Goal: Task Accomplishment & Management: Complete application form

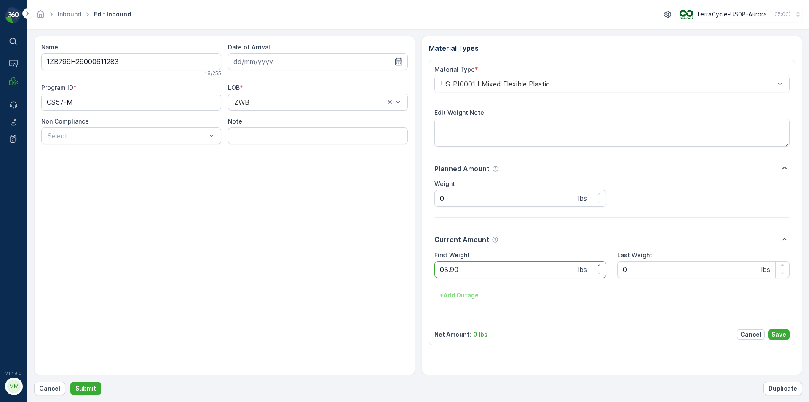
click at [70, 382] on button "Submit" at bounding box center [85, 388] width 31 height 13
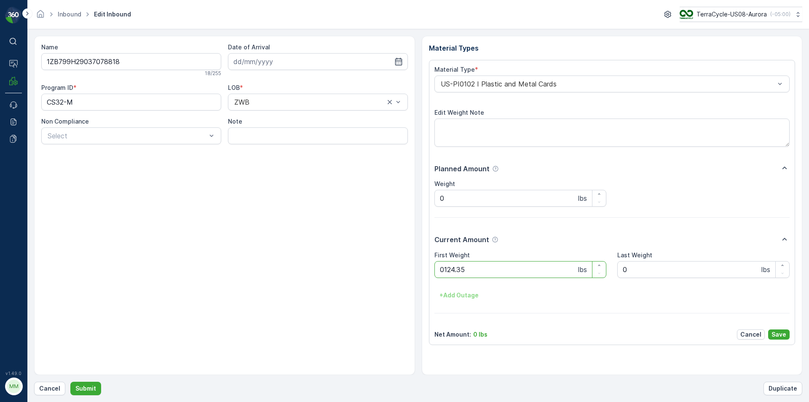
click at [70, 382] on button "Submit" at bounding box center [85, 388] width 31 height 13
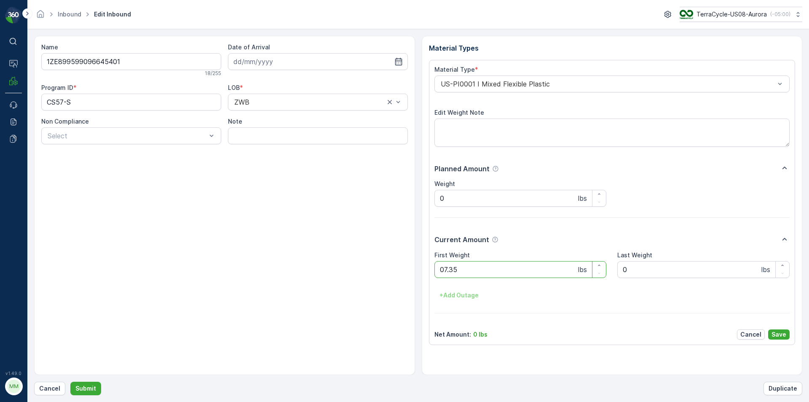
click at [70, 382] on button "Submit" at bounding box center [85, 388] width 31 height 13
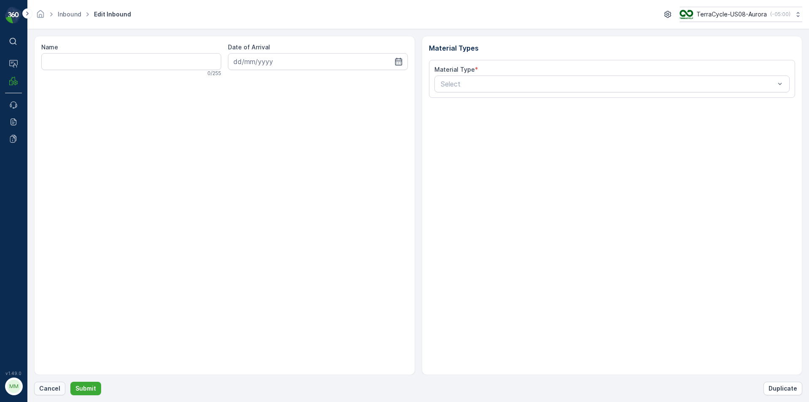
click at [38, 387] on button "Cancel" at bounding box center [49, 388] width 31 height 13
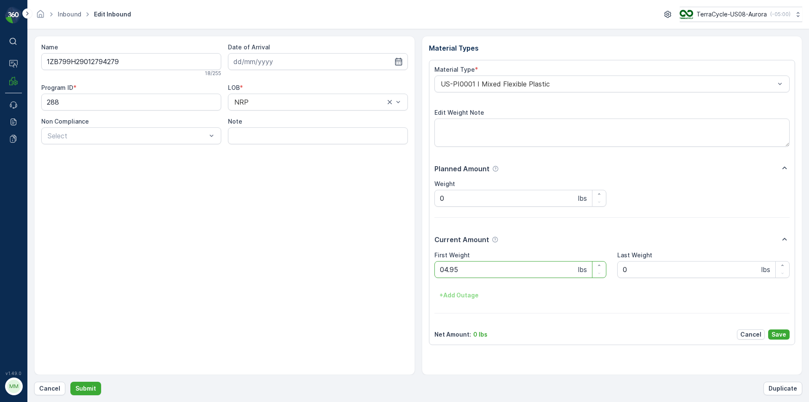
click at [70, 382] on button "Submit" at bounding box center [85, 388] width 31 height 13
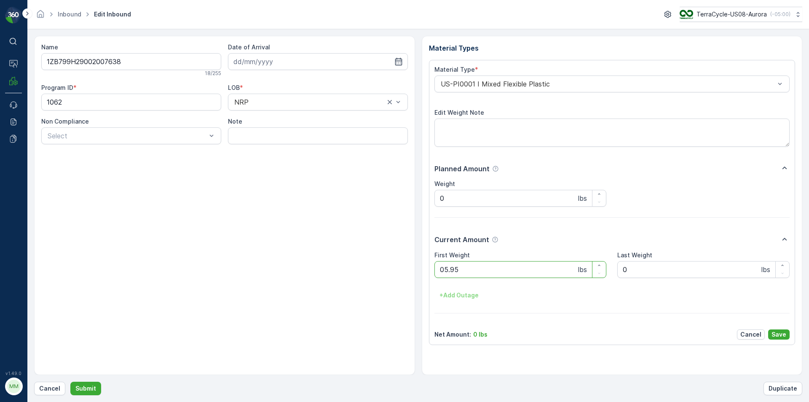
click at [70, 382] on button "Submit" at bounding box center [85, 388] width 31 height 13
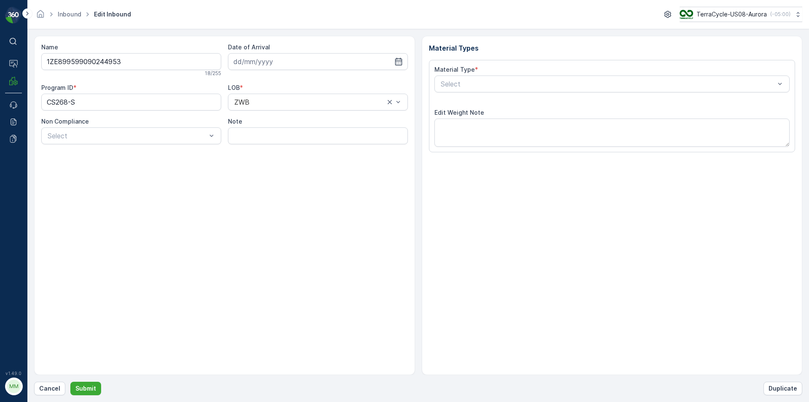
type input "[DATE]"
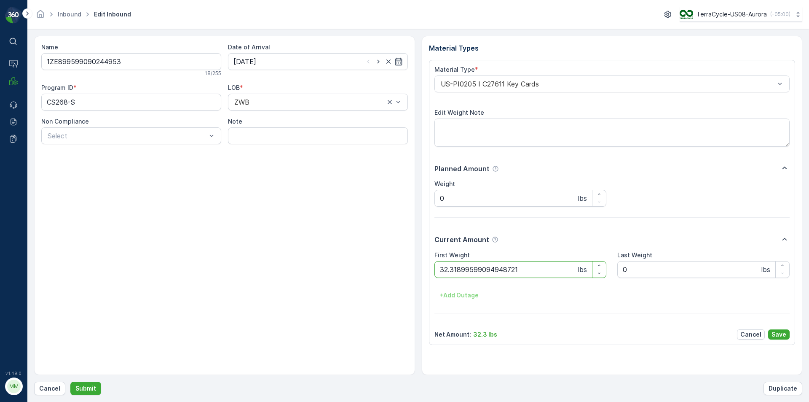
click at [70, 382] on button "Submit" at bounding box center [85, 388] width 31 height 13
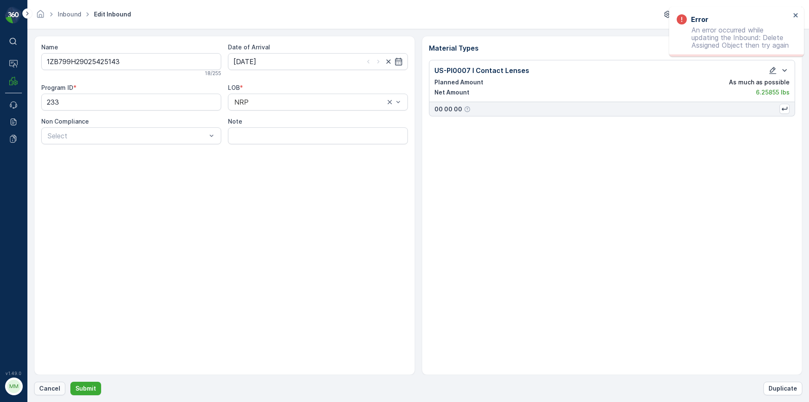
click at [50, 388] on p "Cancel" at bounding box center [49, 388] width 21 height 8
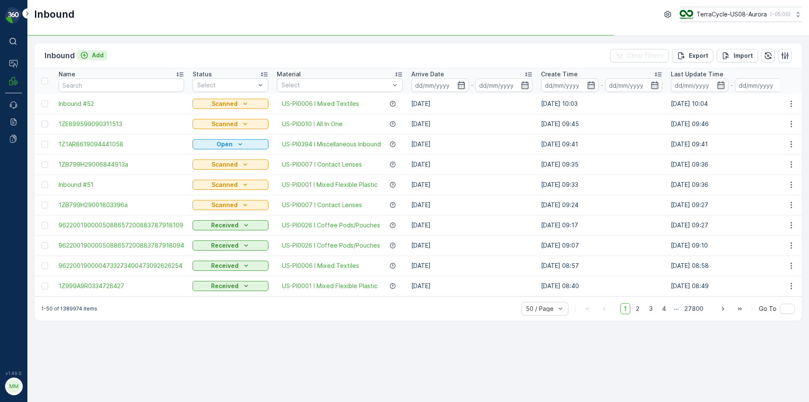
click at [98, 58] on p "Add" at bounding box center [98, 55] width 12 height 8
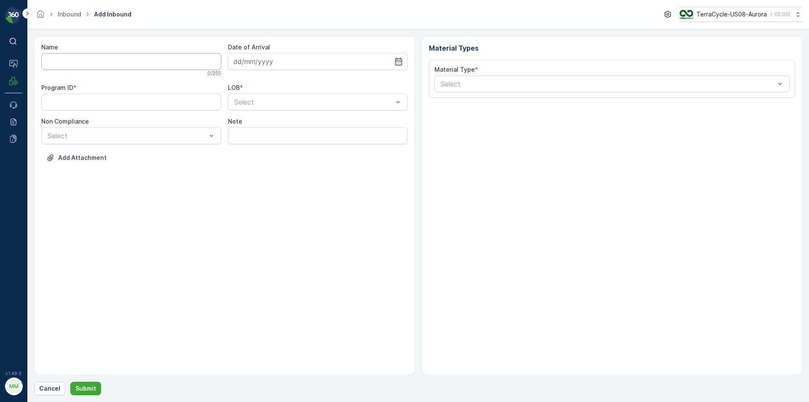
click at [141, 57] on input "Name" at bounding box center [131, 61] width 180 height 17
click at [70, 382] on button "Submit" at bounding box center [85, 388] width 31 height 13
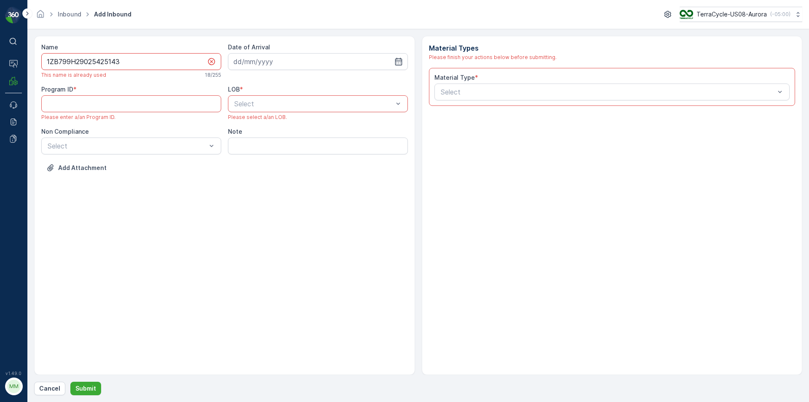
click at [143, 57] on input "1ZB799H29025425143" at bounding box center [131, 61] width 180 height 17
type input "1ZB799H29025425143a"
click at [401, 63] on icon "button" at bounding box center [399, 61] width 8 height 8
click at [304, 177] on div "28" at bounding box center [302, 182] width 13 height 13
type input "[DATE]"
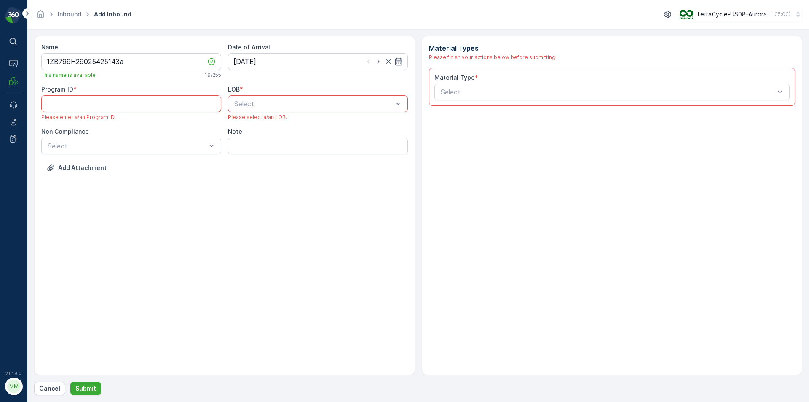
click at [315, 107] on div at bounding box center [314, 104] width 161 height 8
click at [282, 124] on div "NRP" at bounding box center [318, 125] width 170 height 8
click at [73, 146] on div at bounding box center [127, 146] width 161 height 8
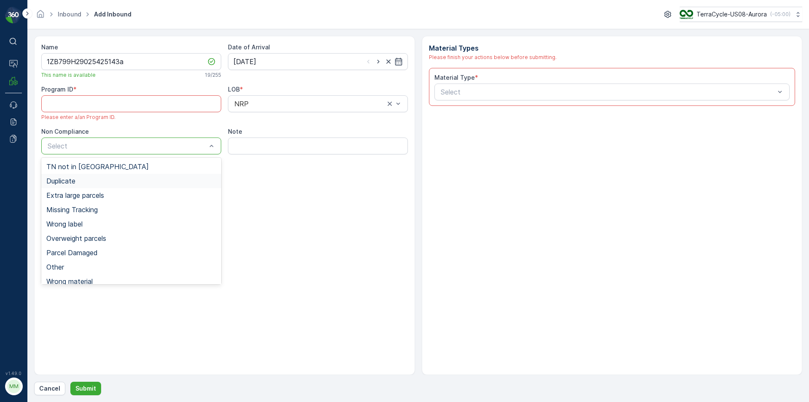
click at [67, 182] on span "Duplicate" at bounding box center [60, 181] width 29 height 8
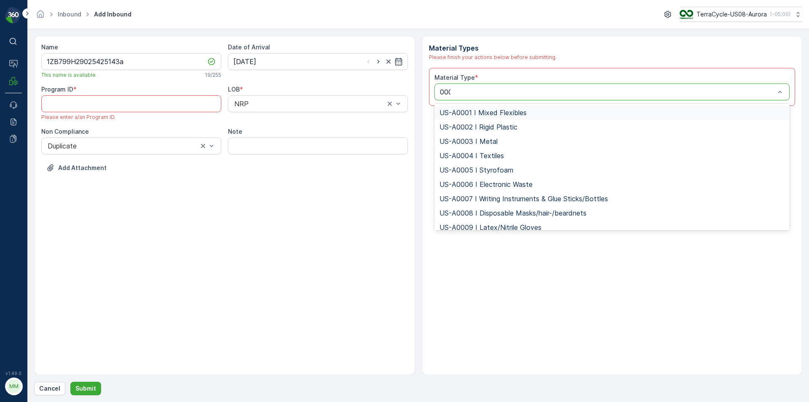
type input "0007"
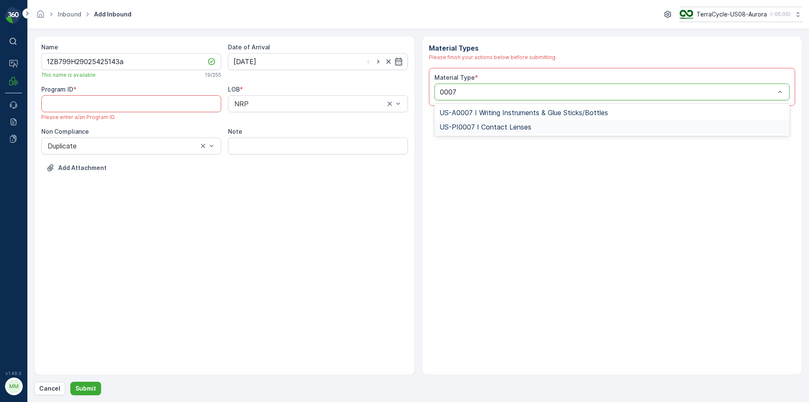
click at [510, 134] on div "US-PI0007 I Contact Lenses" at bounding box center [613, 127] width 356 height 14
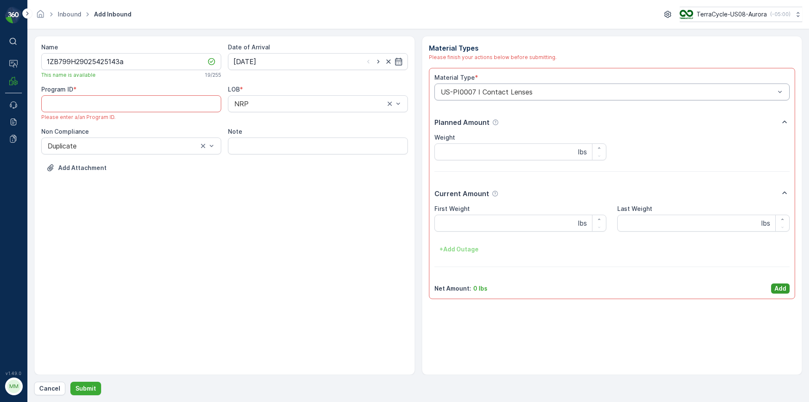
click at [784, 290] on p "Add" at bounding box center [781, 288] width 12 height 8
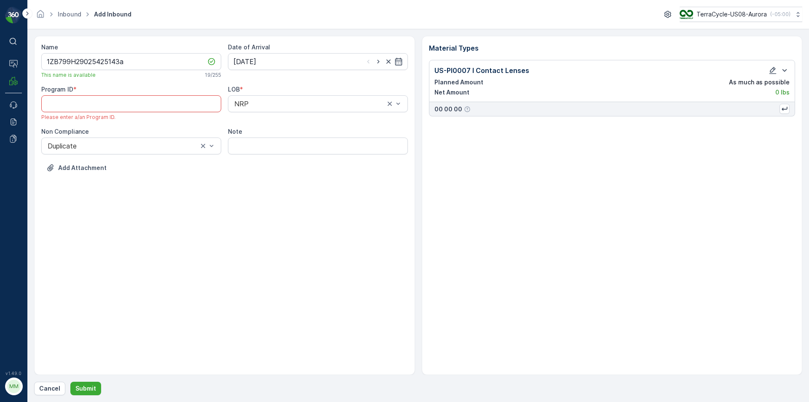
click at [156, 106] on ID "Program ID" at bounding box center [131, 103] width 180 height 17
type ID "233"
click at [188, 274] on div "Name 1ZB799H29025425143a This name is available 19 / 255 Date of Arrival [DATE]…" at bounding box center [224, 205] width 381 height 339
click at [83, 390] on p "Submit" at bounding box center [85, 388] width 21 height 8
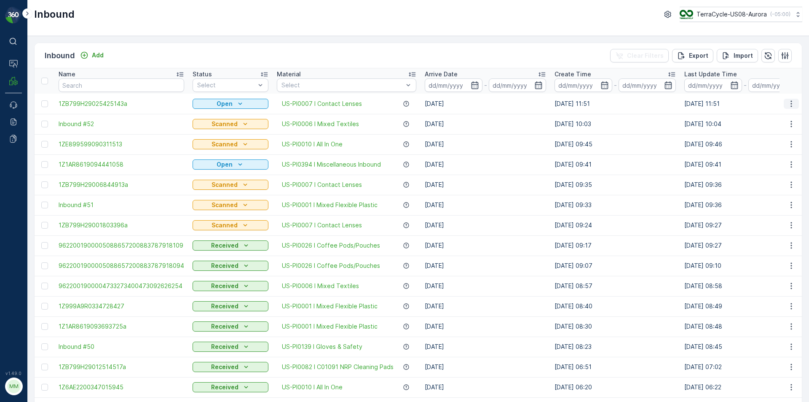
click at [788, 105] on icon "button" at bounding box center [792, 103] width 8 height 8
click at [770, 164] on div "Print QR" at bounding box center [776, 164] width 67 height 12
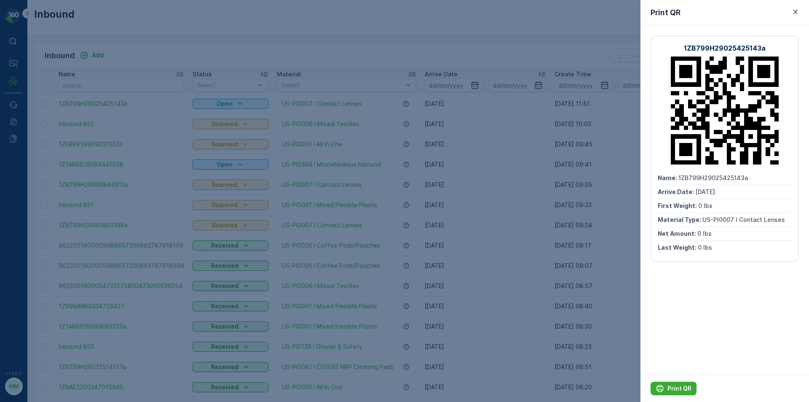
click at [672, 381] on div "Print QR" at bounding box center [725, 387] width 169 height 27
click at [674, 387] on p "Print QR" at bounding box center [680, 388] width 24 height 8
click at [633, 71] on div at bounding box center [404, 201] width 809 height 402
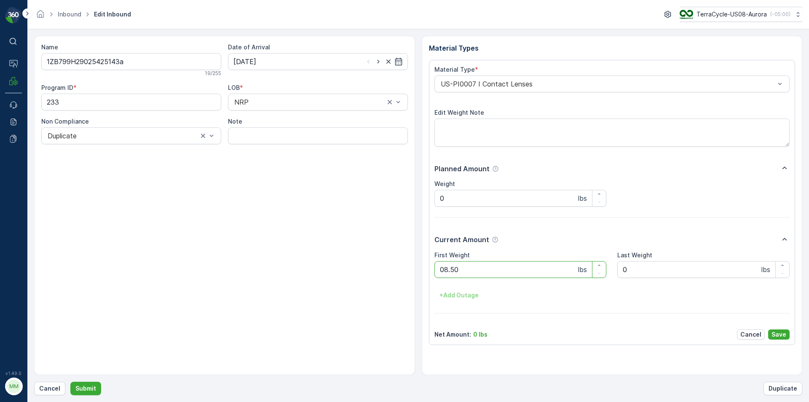
click at [70, 382] on button "Submit" at bounding box center [85, 388] width 31 height 13
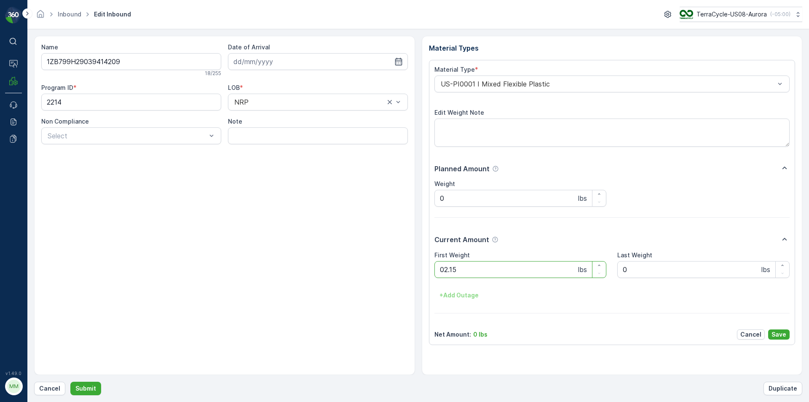
click at [70, 382] on button "Submit" at bounding box center [85, 388] width 31 height 13
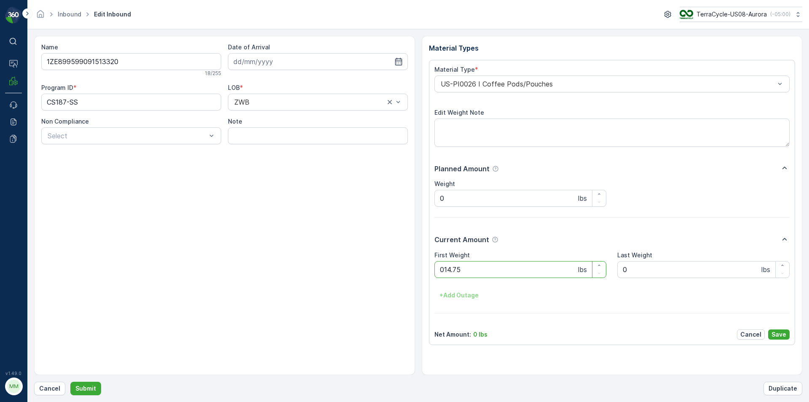
click at [70, 382] on button "Submit" at bounding box center [85, 388] width 31 height 13
click at [44, 388] on p "Cancel" at bounding box center [49, 388] width 21 height 8
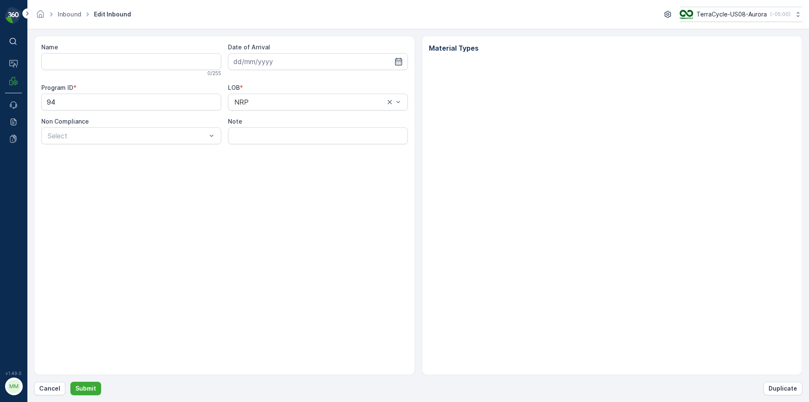
type input "1ZB799H29009364230"
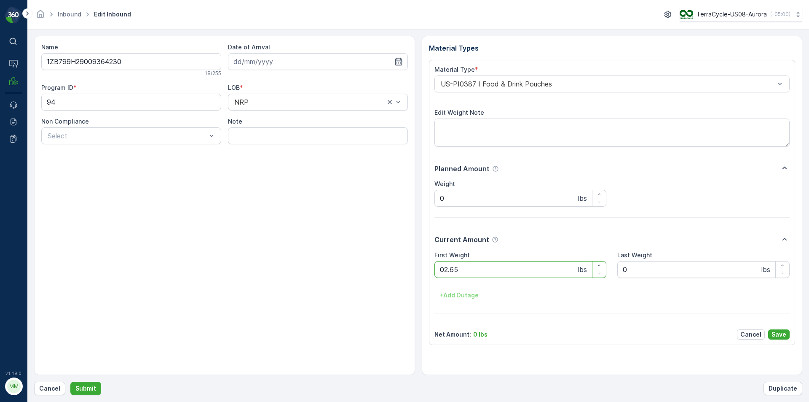
click at [70, 382] on button "Submit" at bounding box center [85, 388] width 31 height 13
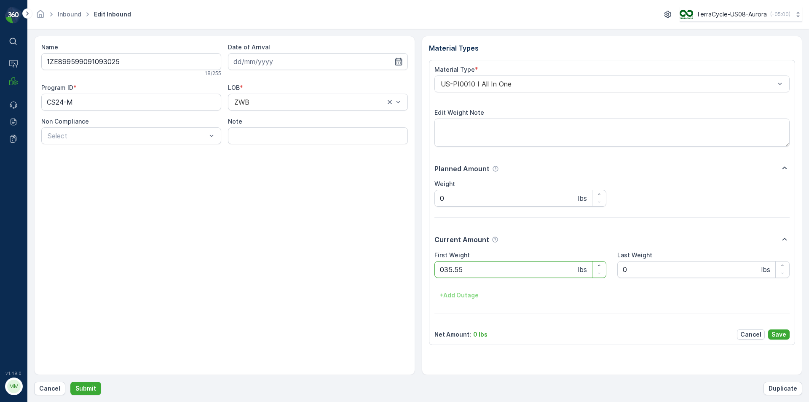
click at [70, 382] on button "Submit" at bounding box center [85, 388] width 31 height 13
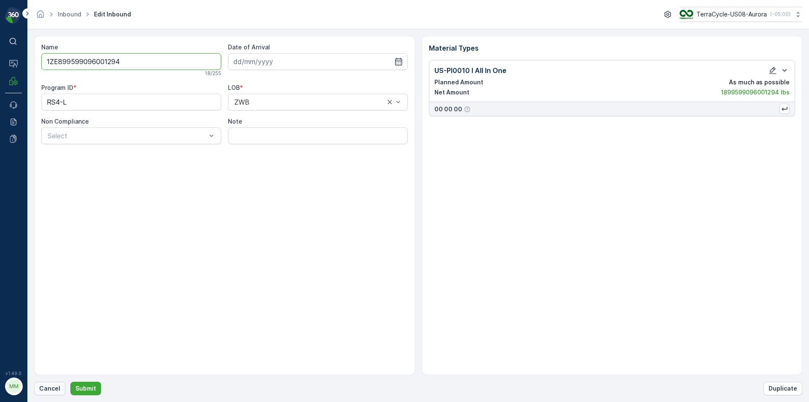
click at [47, 389] on p "Cancel" at bounding box center [49, 388] width 21 height 8
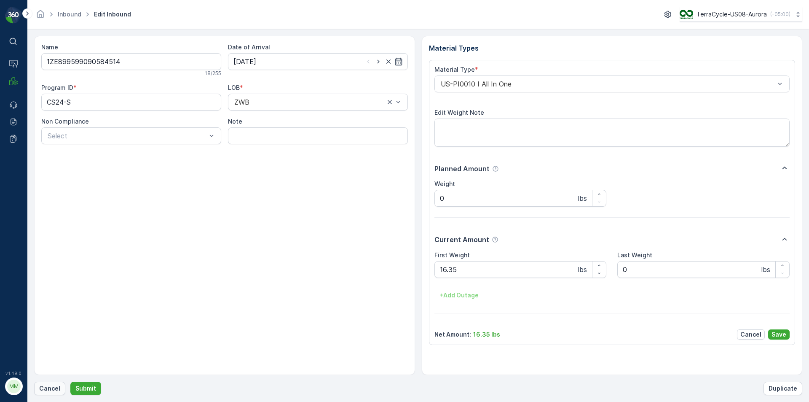
click at [51, 390] on p "Cancel" at bounding box center [49, 388] width 21 height 8
click at [70, 382] on button "Submit" at bounding box center [85, 388] width 31 height 13
